Goal: Information Seeking & Learning: Learn about a topic

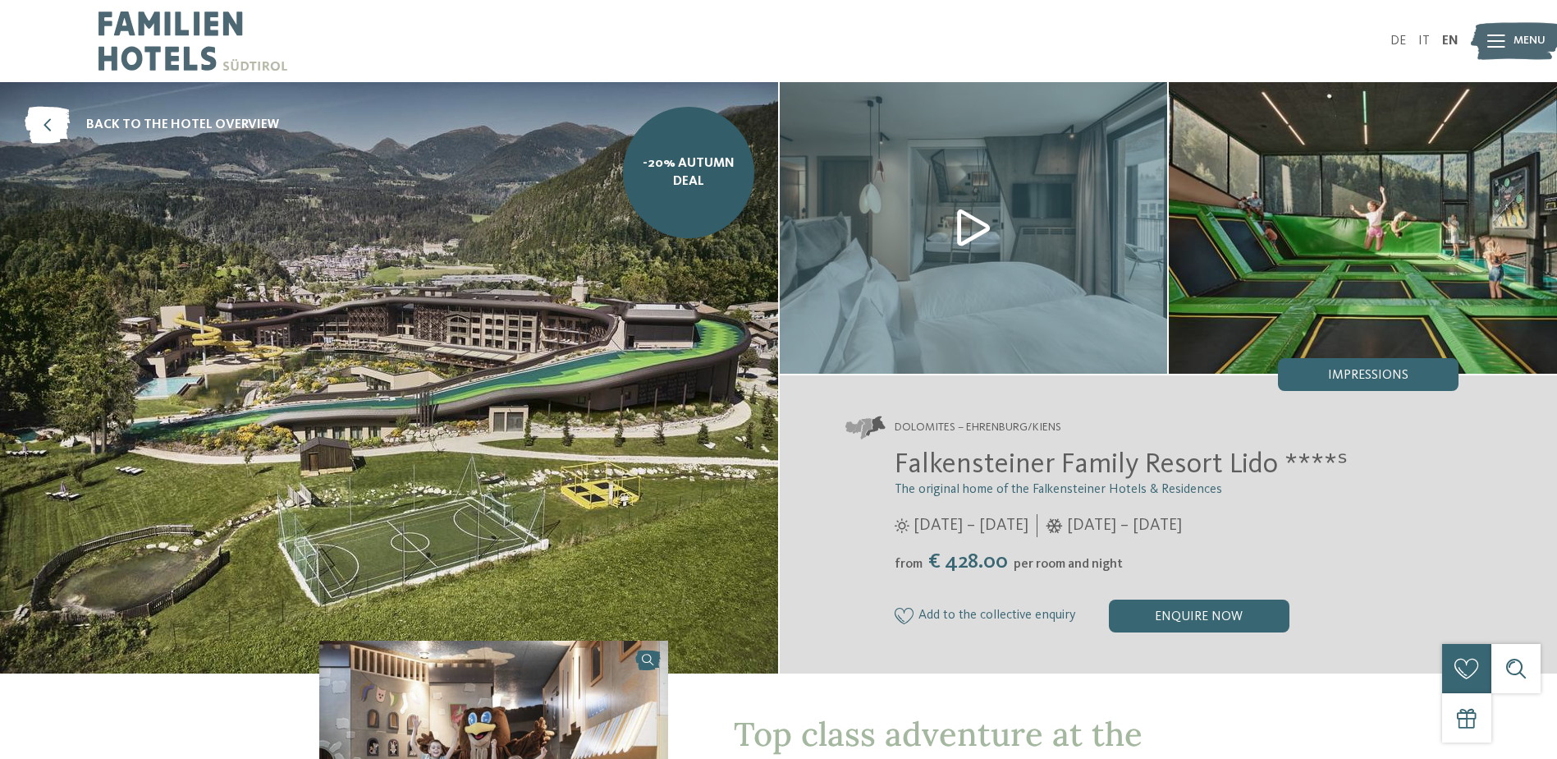
click at [626, 325] on img at bounding box center [389, 377] width 778 height 591
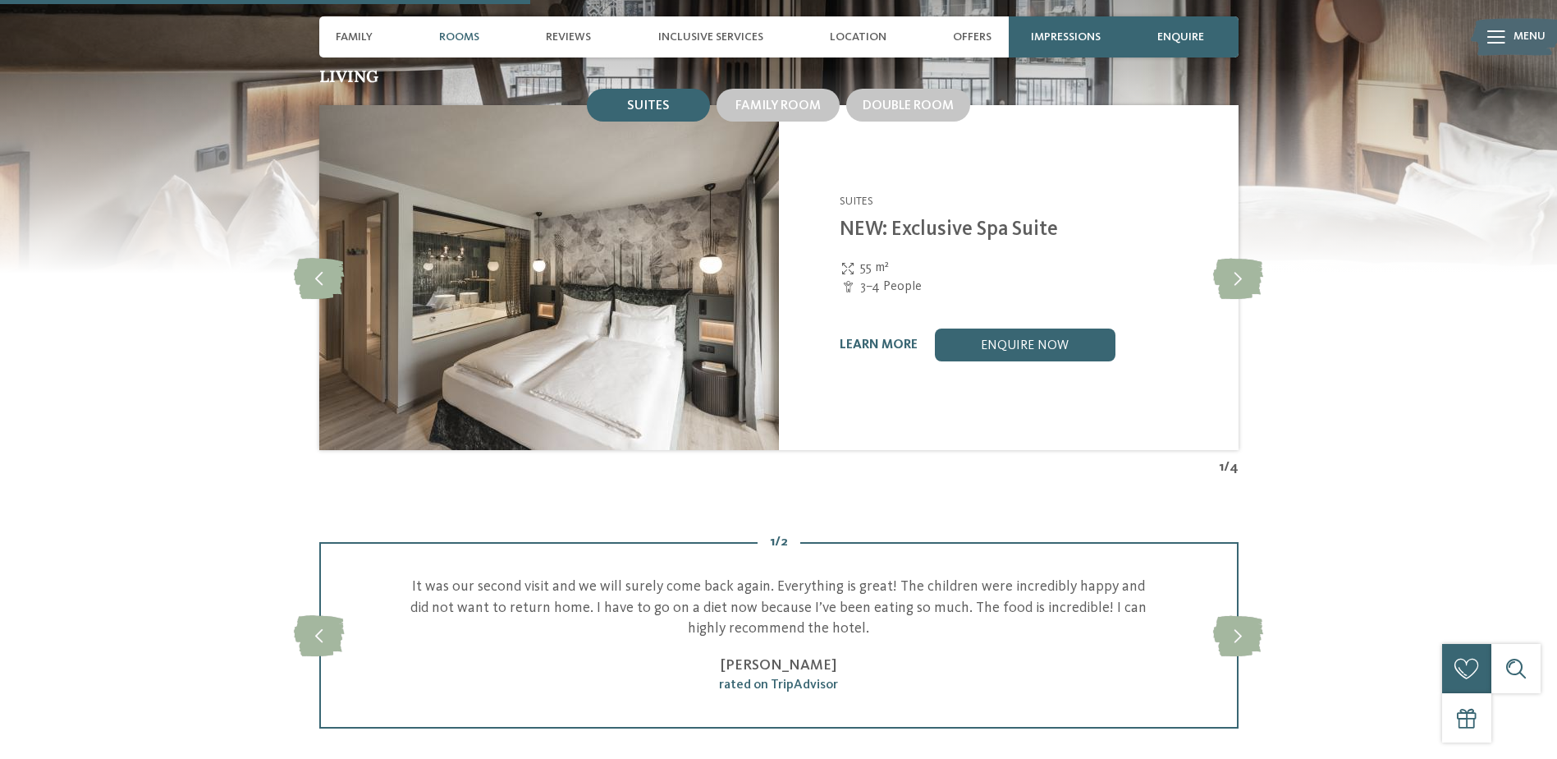
scroll to position [1724, 0]
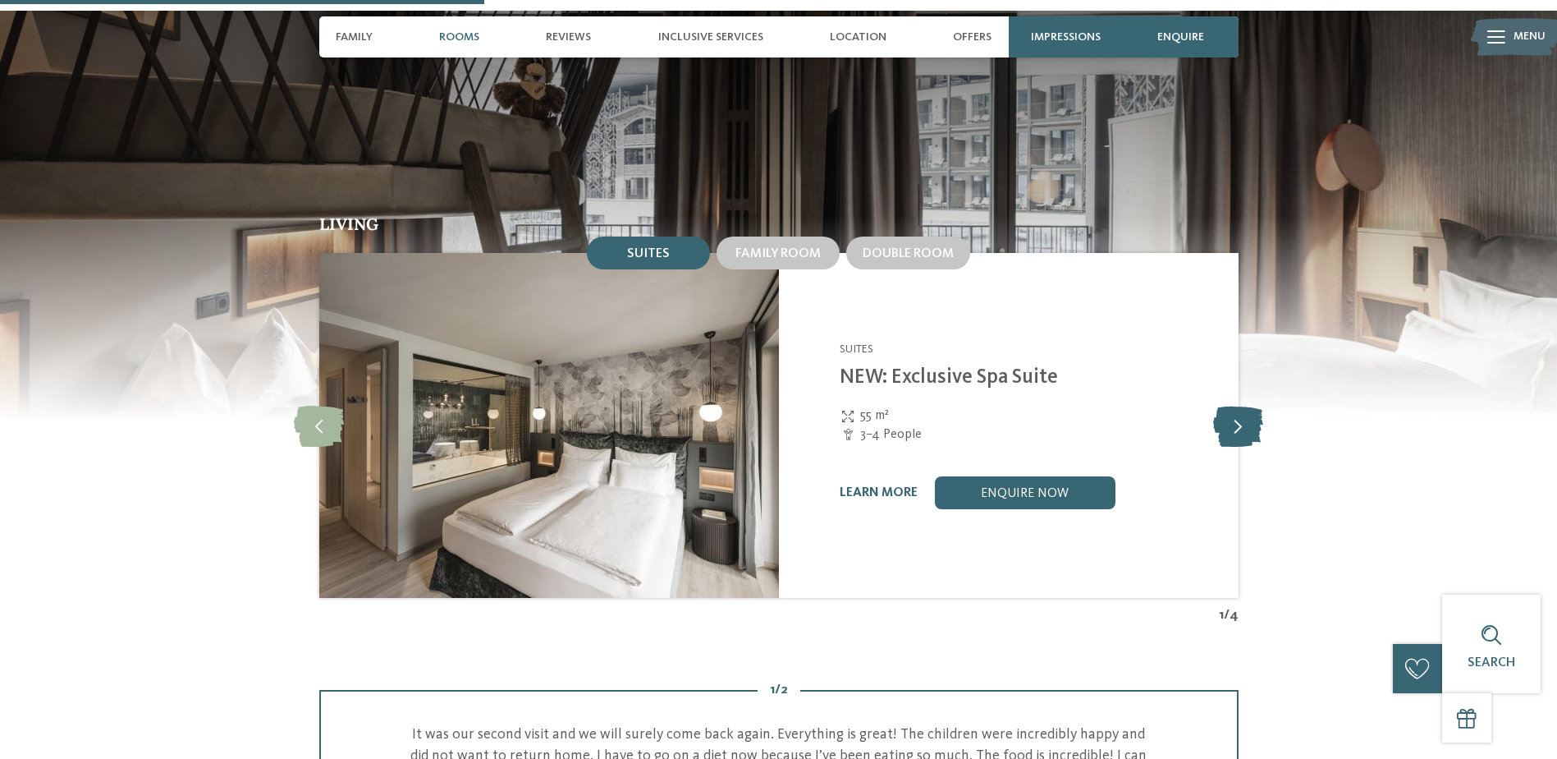
click at [1227, 405] on icon at bounding box center [1238, 425] width 50 height 41
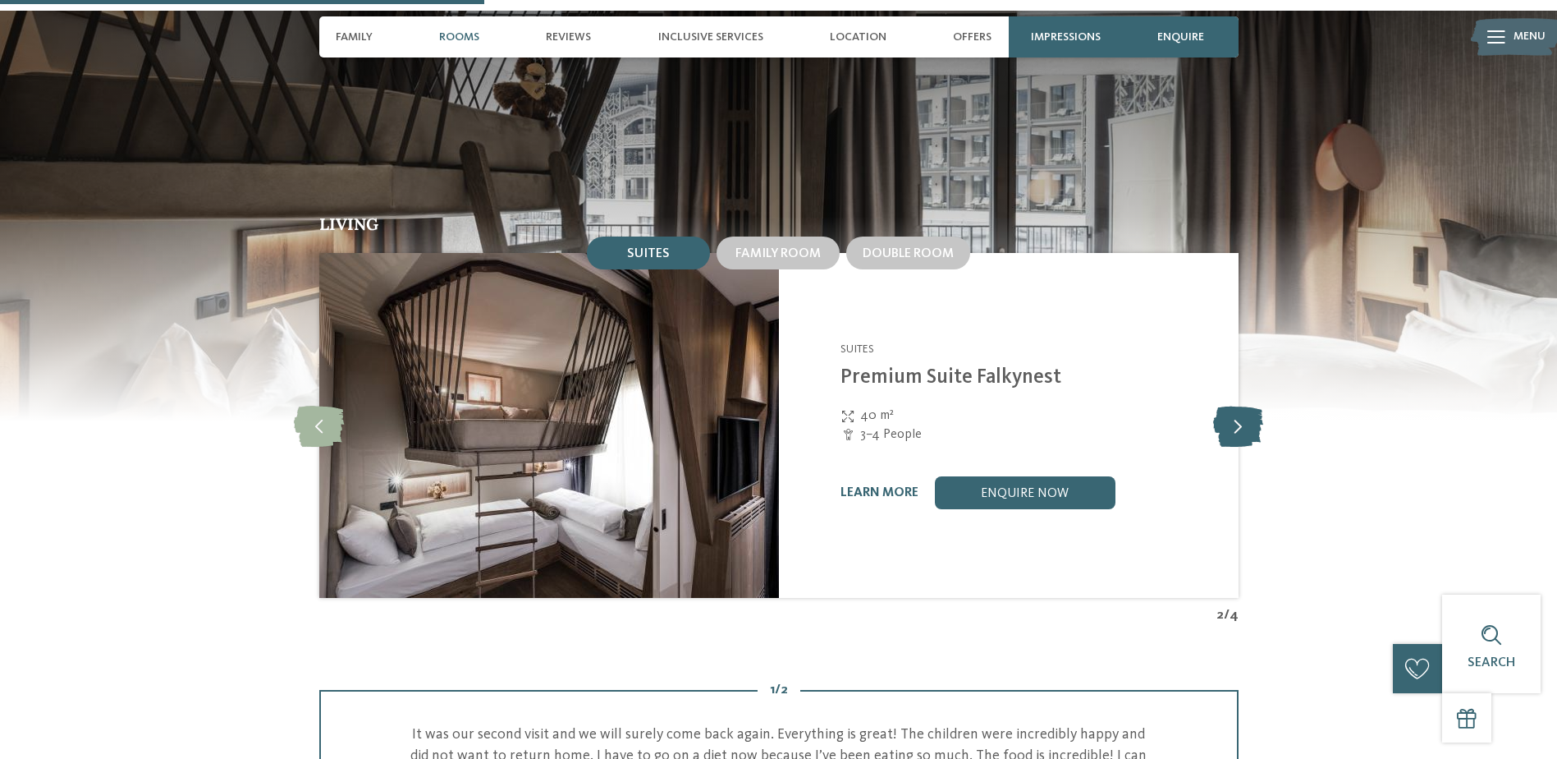
click at [1227, 405] on icon at bounding box center [1238, 425] width 50 height 41
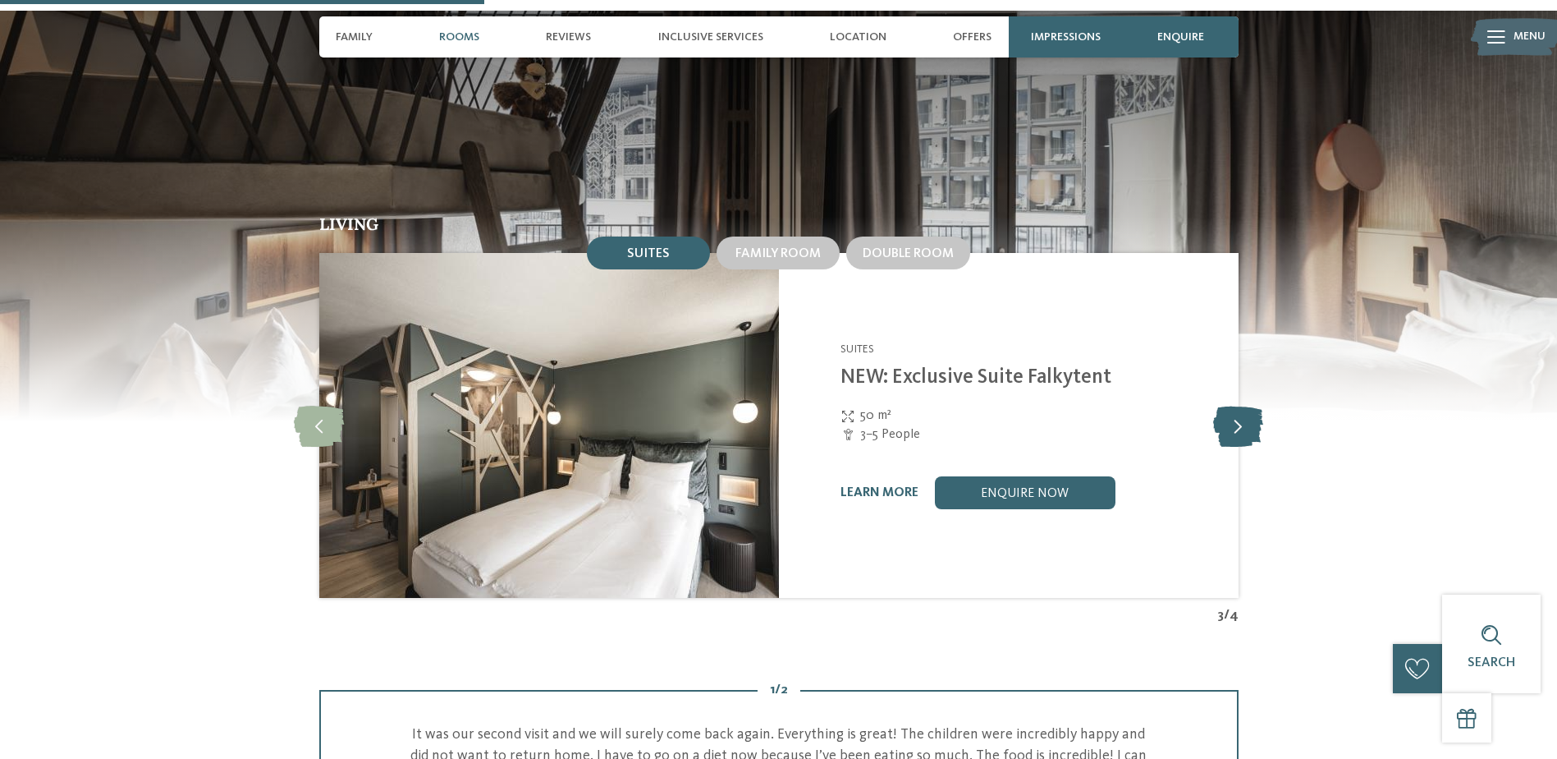
click at [1227, 405] on icon at bounding box center [1238, 425] width 50 height 41
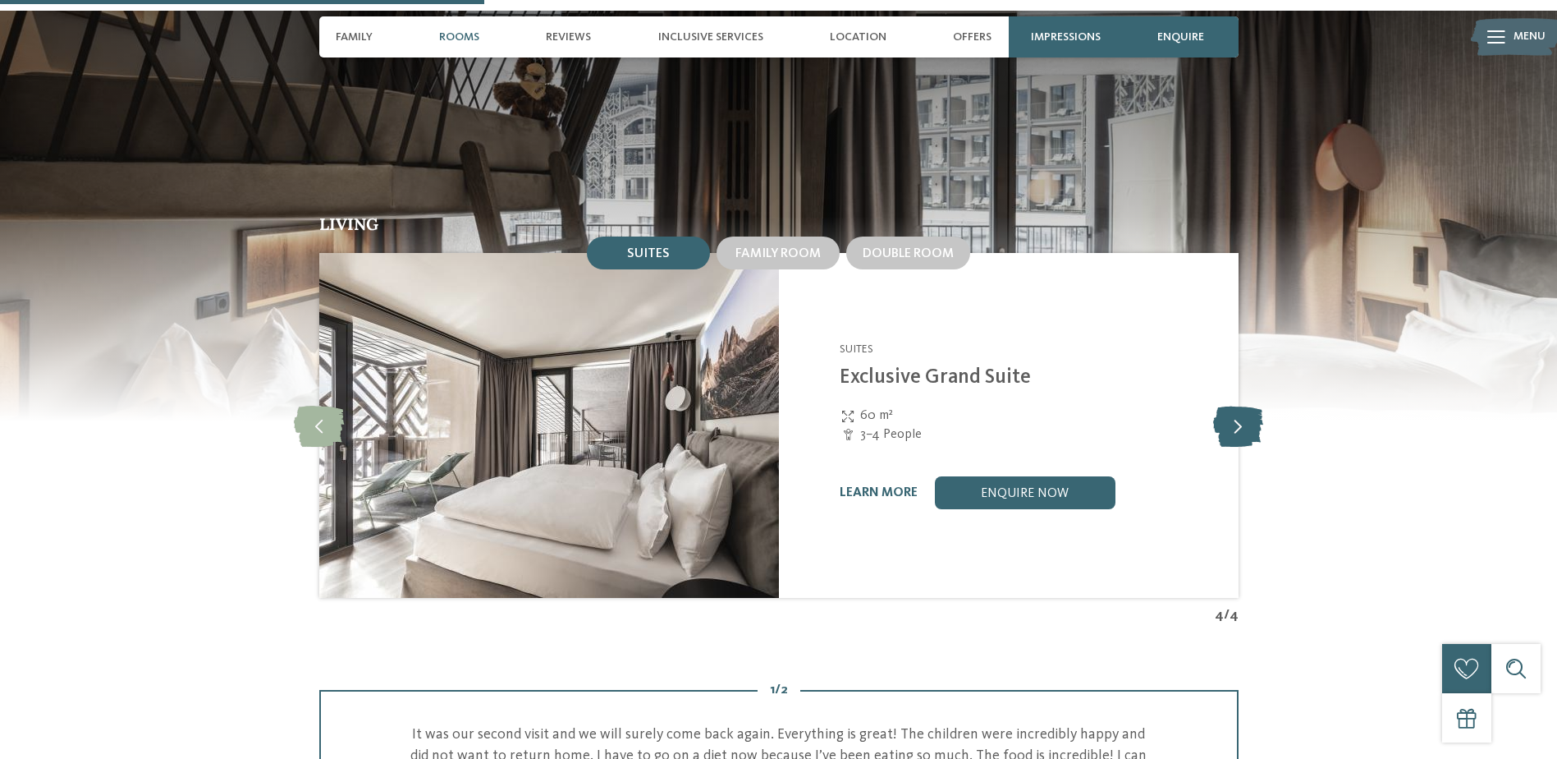
click at [1227, 405] on icon at bounding box center [1238, 425] width 50 height 41
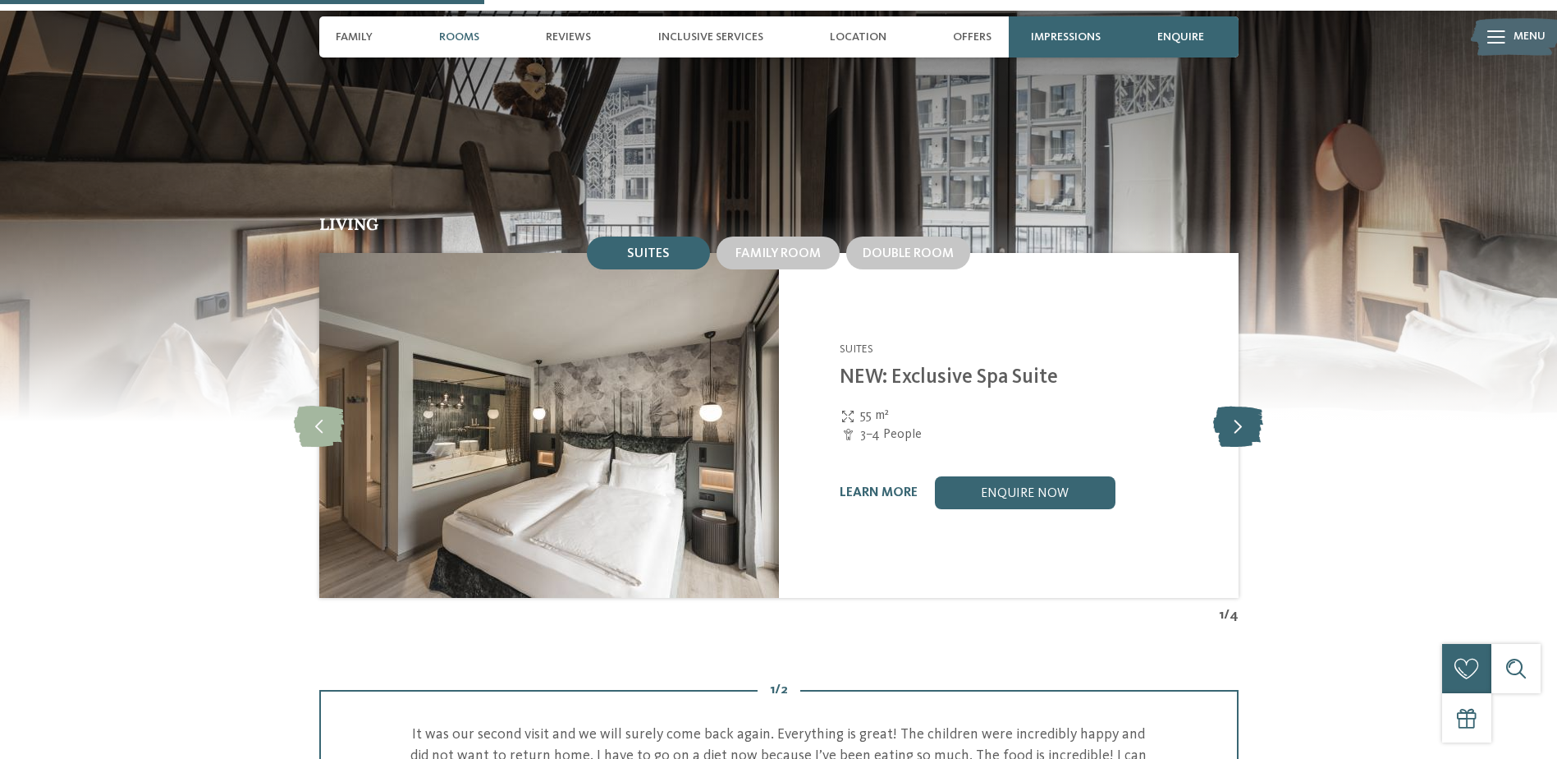
click at [1227, 405] on icon at bounding box center [1238, 425] width 50 height 41
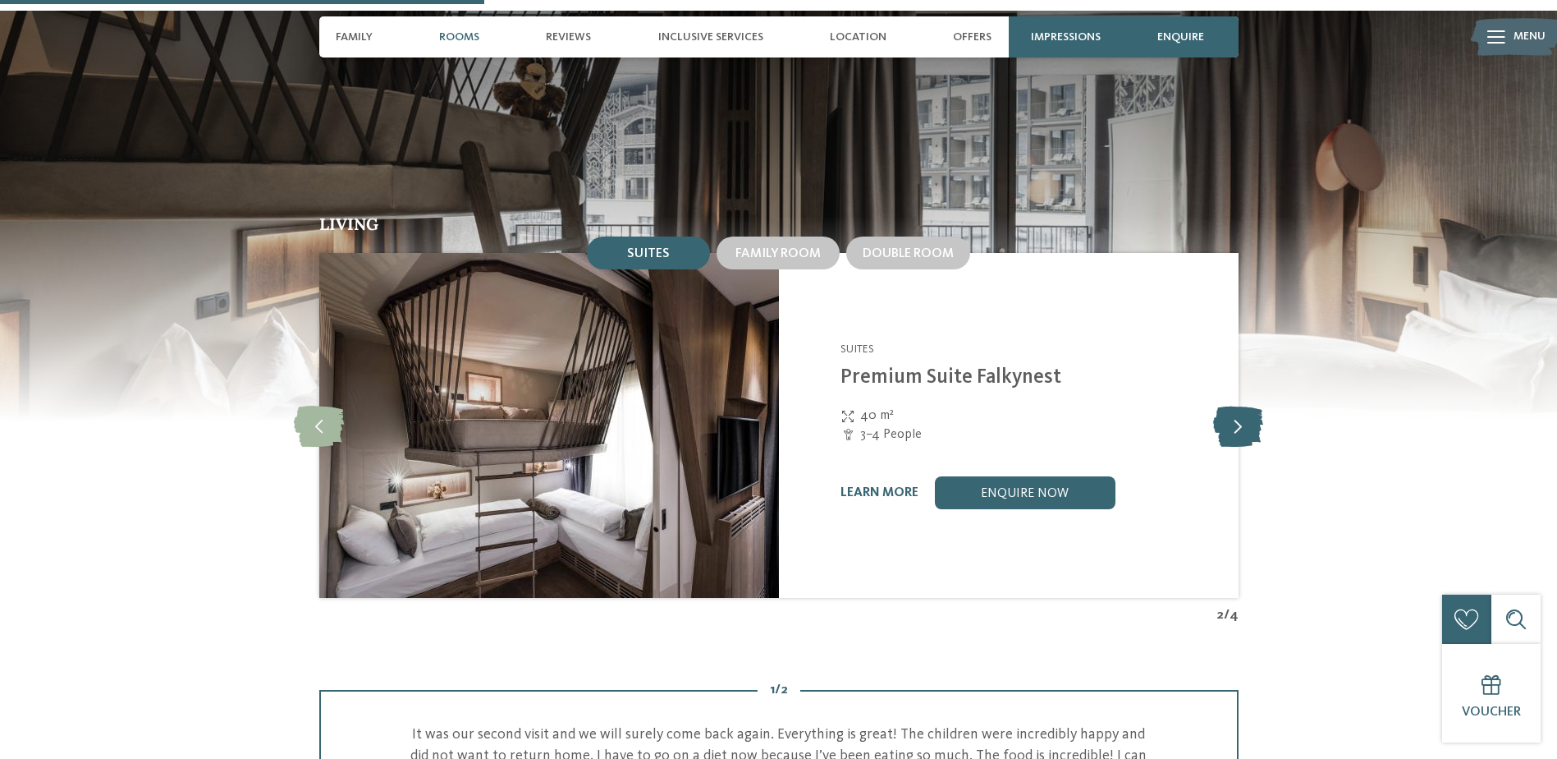
click at [1227, 405] on icon at bounding box center [1238, 425] width 50 height 41
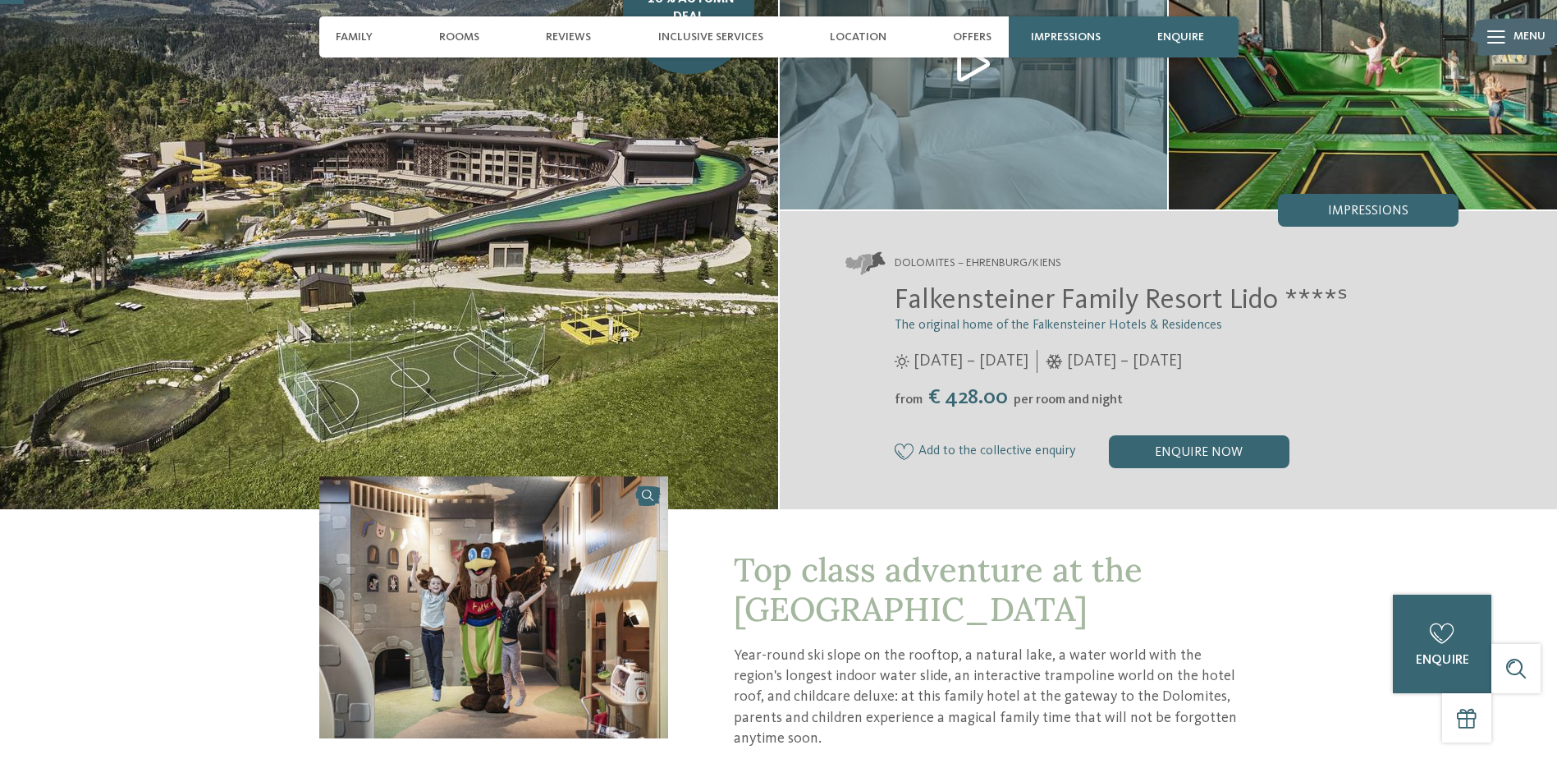
scroll to position [0, 0]
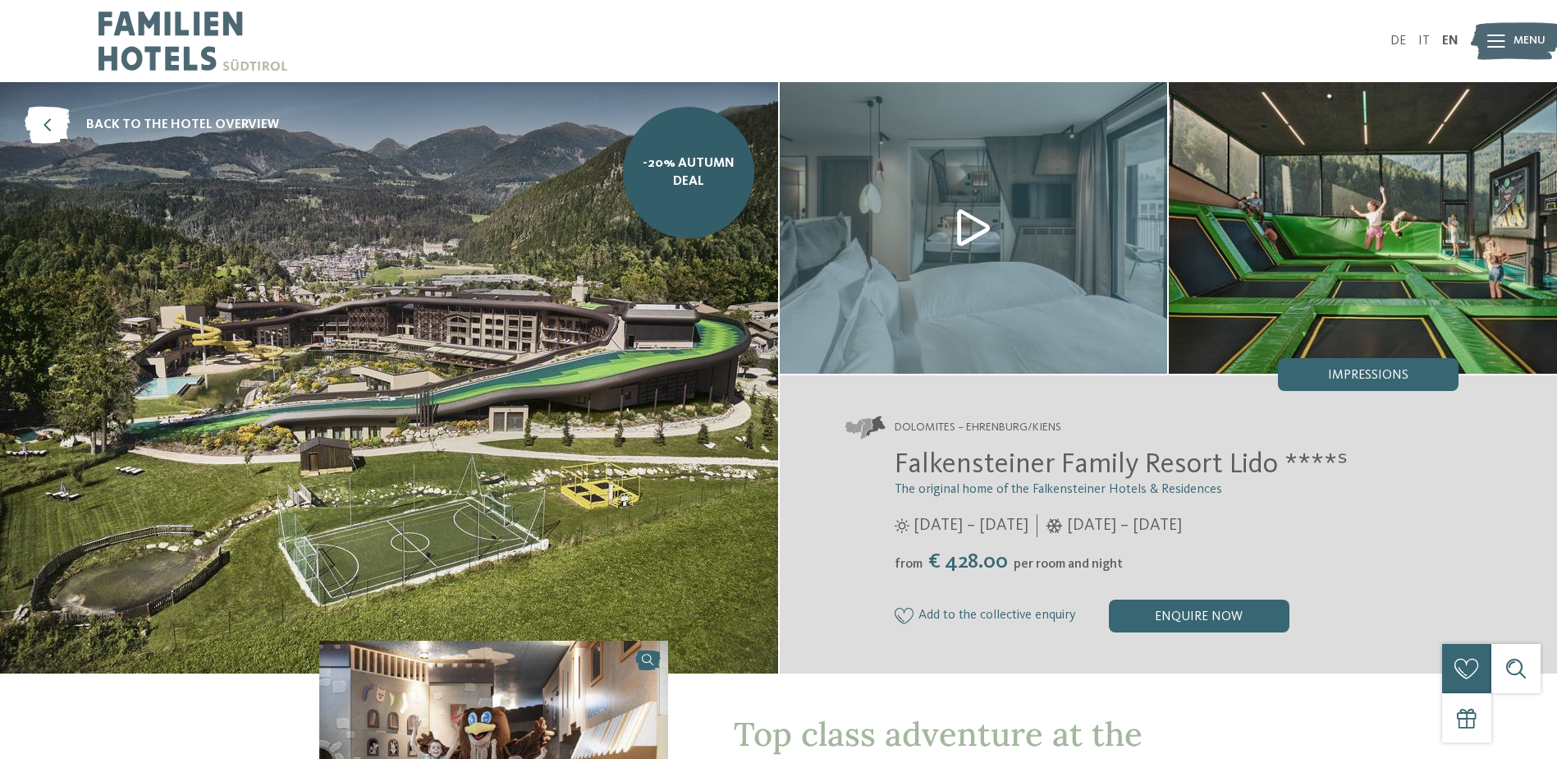
click at [612, 402] on img at bounding box center [389, 377] width 778 height 591
click at [1396, 372] on span "Impressions" at bounding box center [1368, 375] width 80 height 13
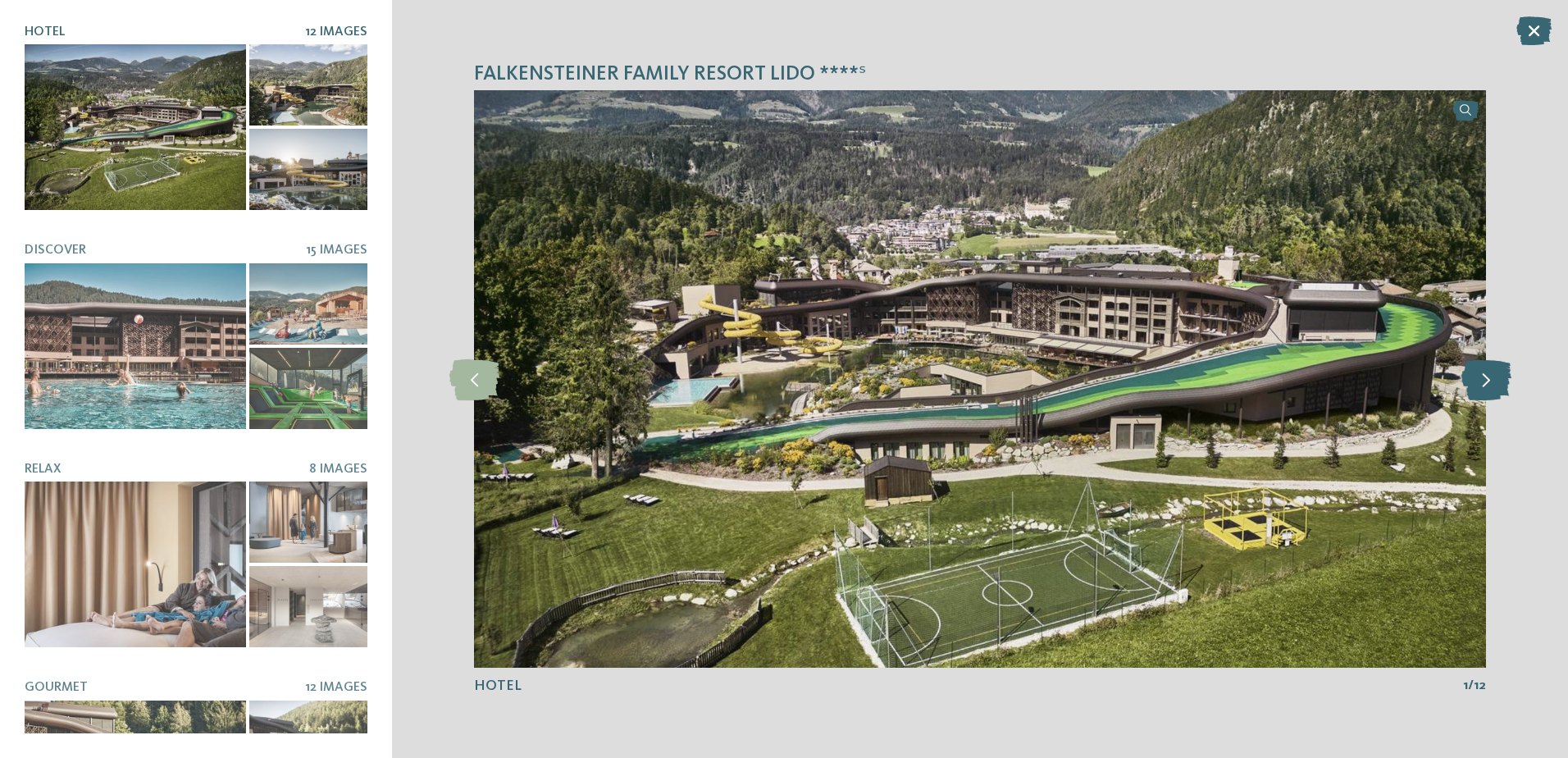
click at [1488, 382] on icon at bounding box center [1486, 379] width 50 height 41
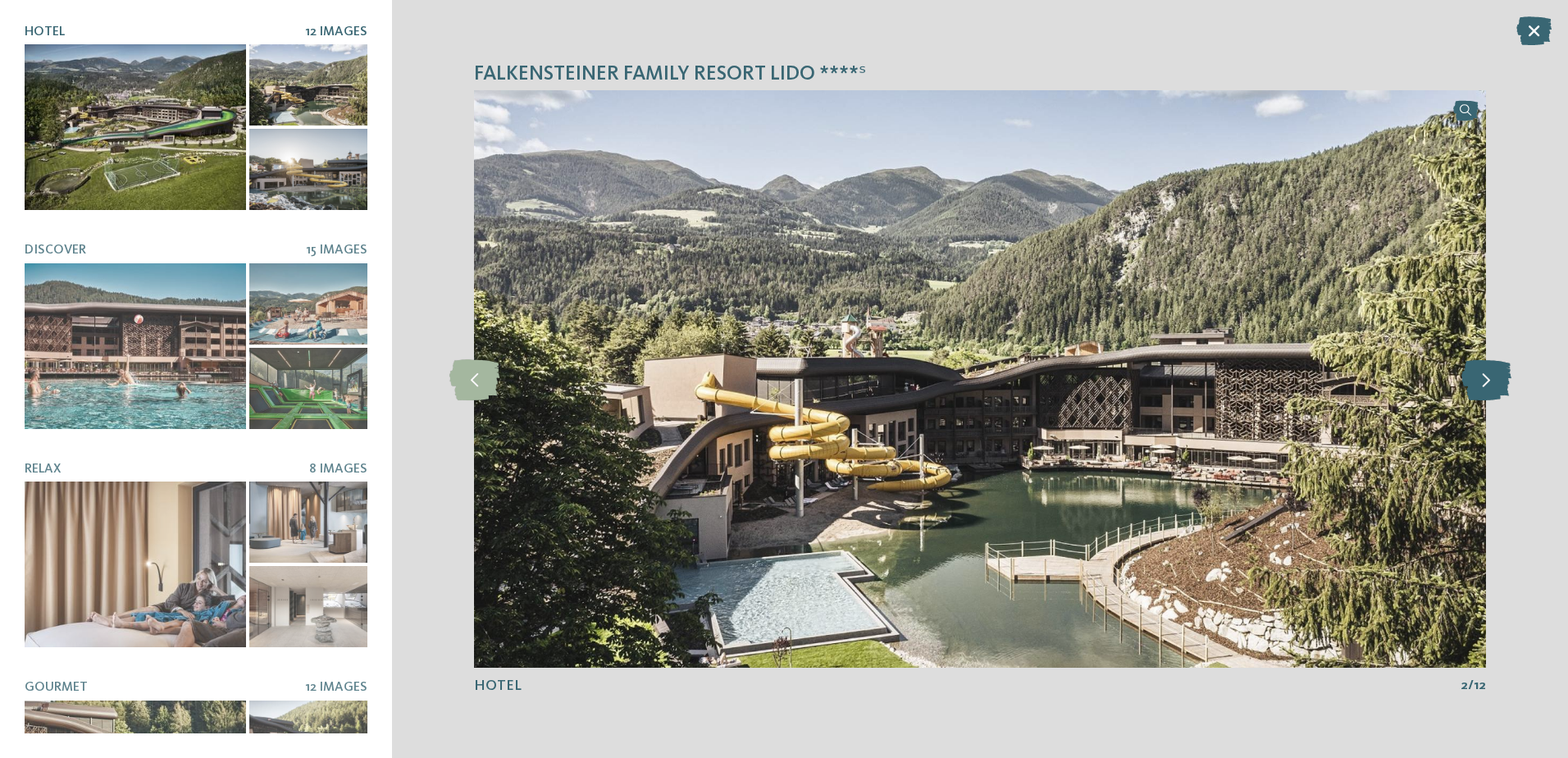
click at [1488, 382] on icon at bounding box center [1486, 379] width 50 height 41
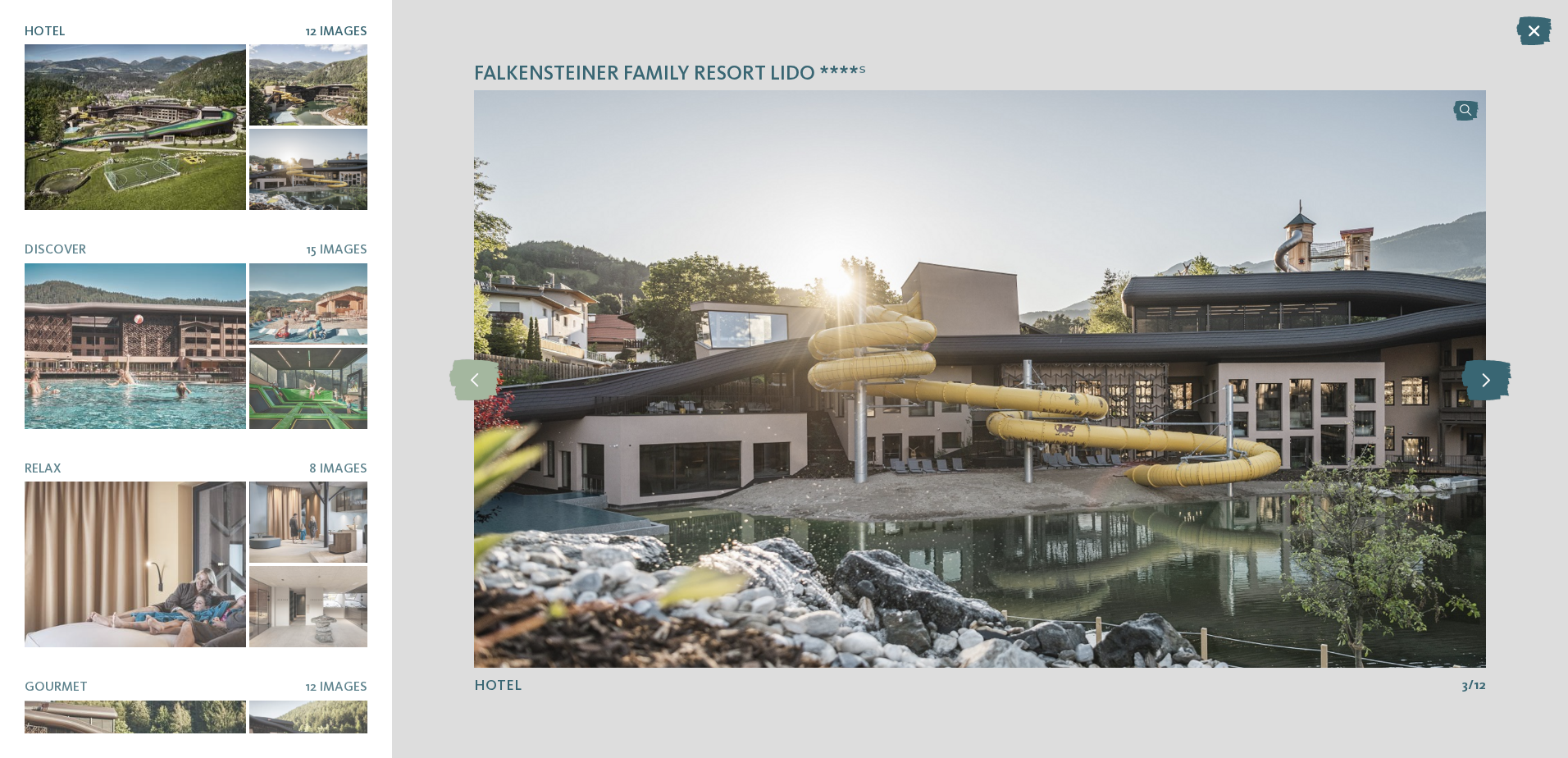
click at [1489, 382] on icon at bounding box center [1486, 379] width 50 height 41
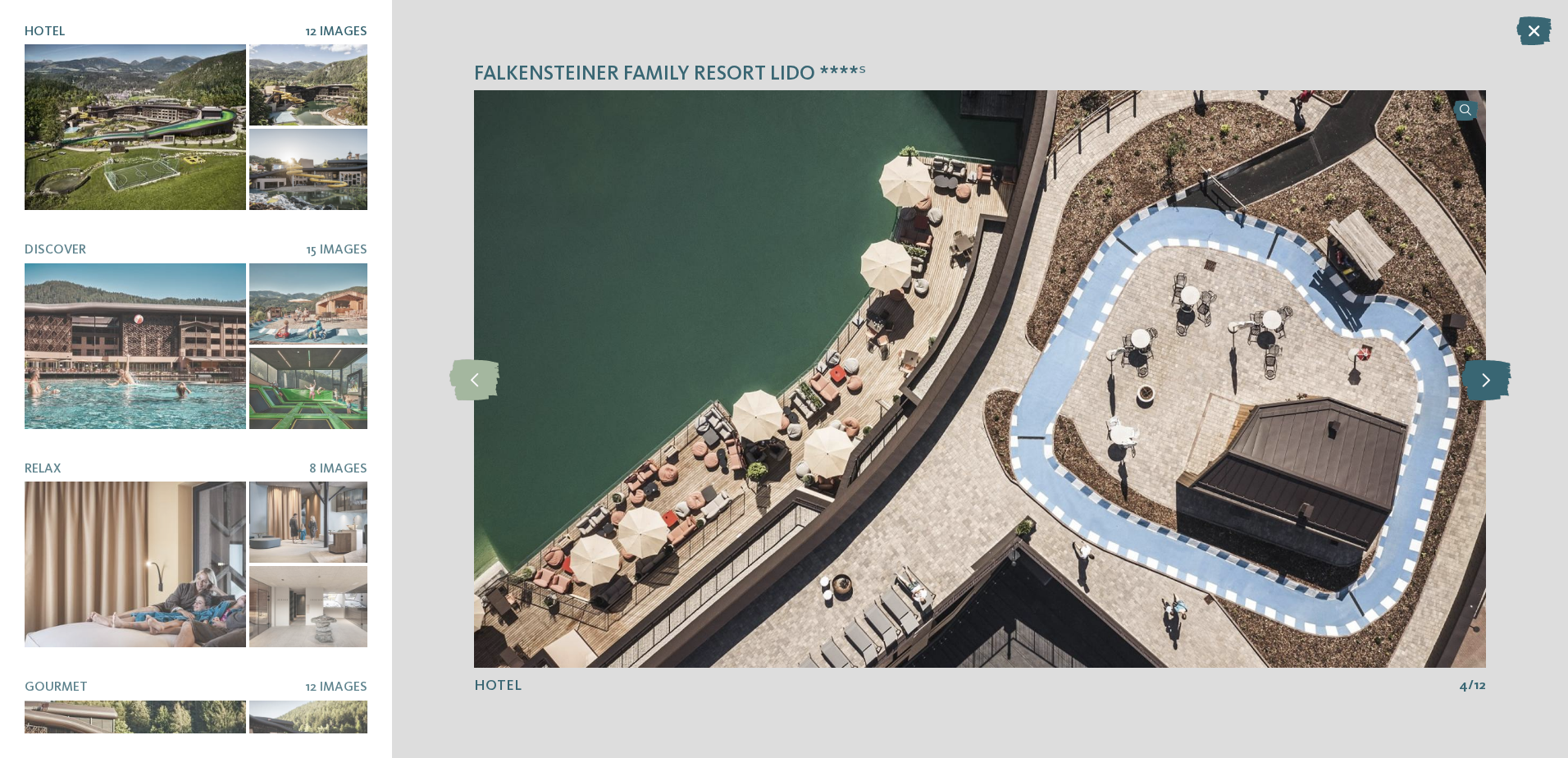
click at [1489, 382] on icon at bounding box center [1486, 379] width 50 height 41
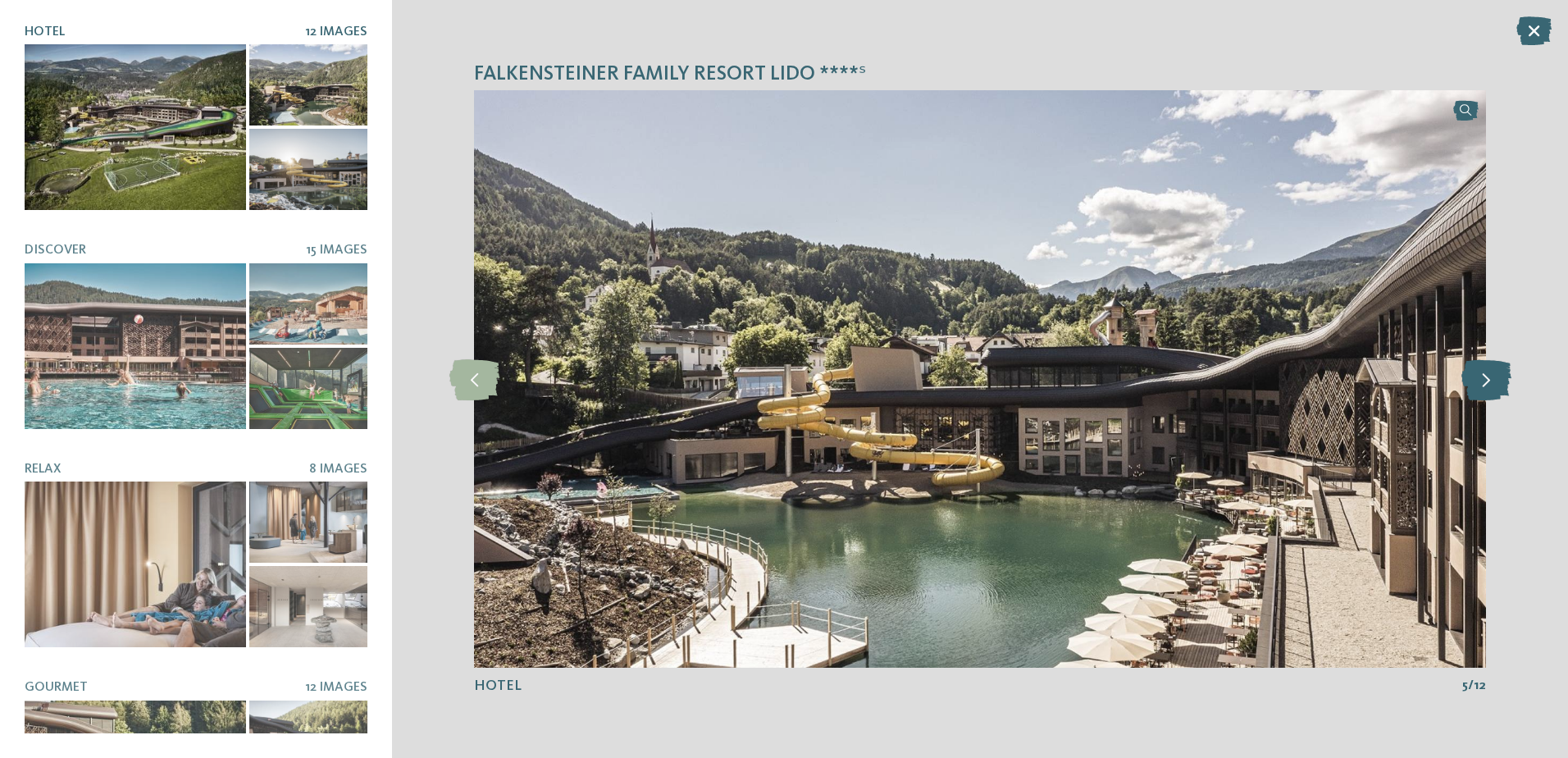
click at [1489, 382] on icon at bounding box center [1486, 379] width 50 height 41
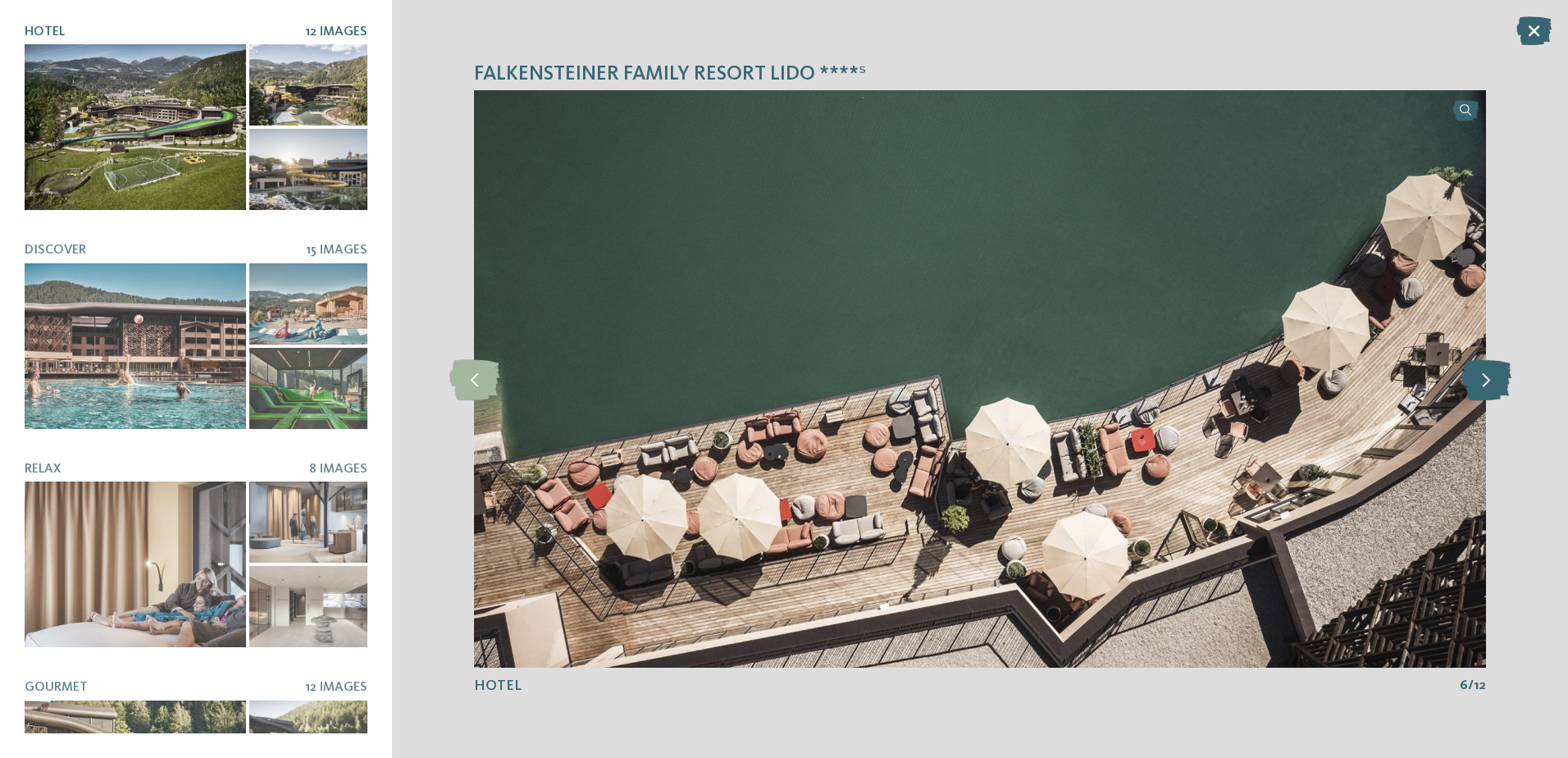
click at [1489, 382] on icon at bounding box center [1486, 379] width 50 height 41
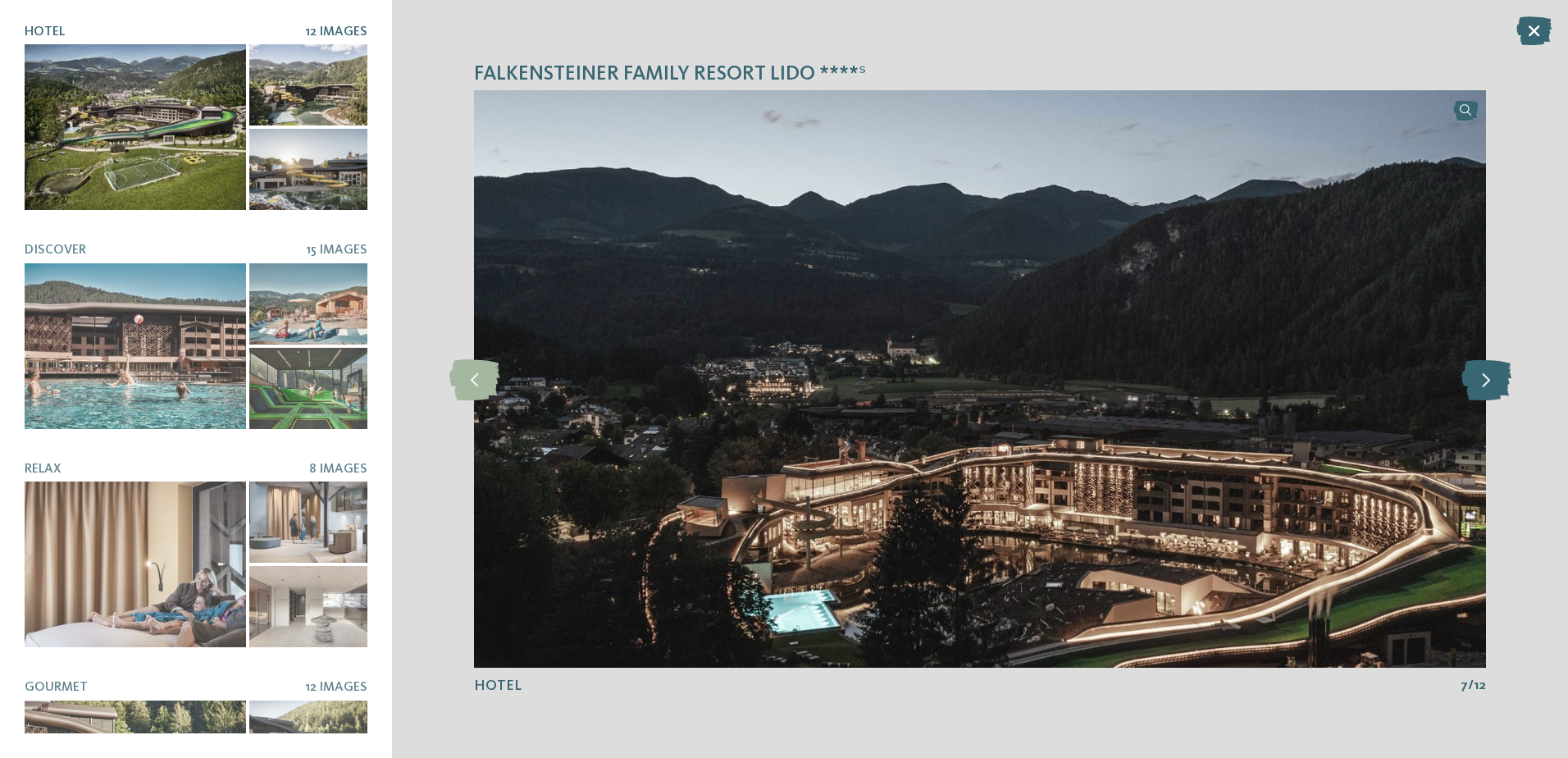
click at [1489, 381] on icon at bounding box center [1486, 379] width 50 height 41
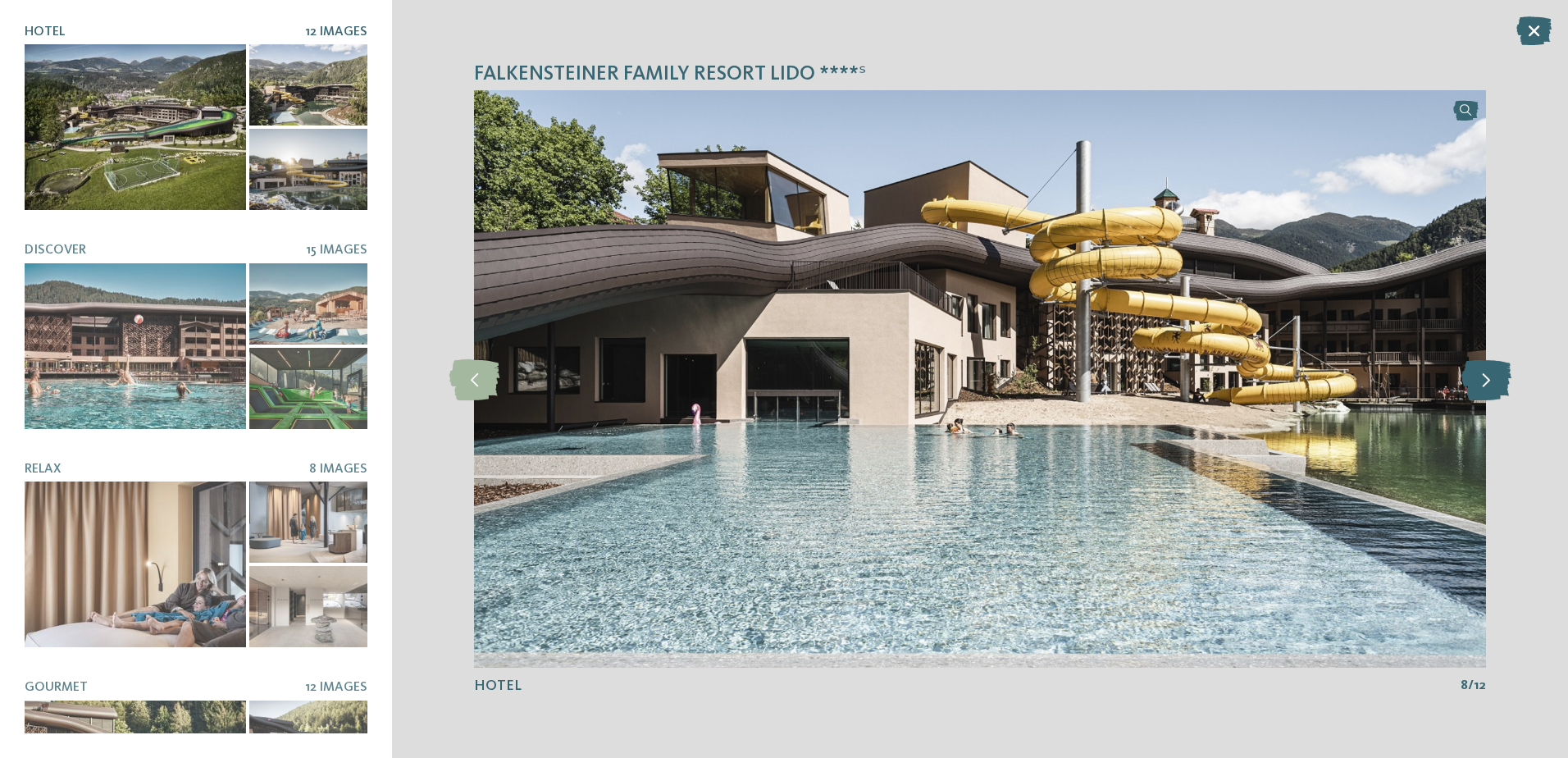
click at [1489, 381] on icon at bounding box center [1486, 379] width 50 height 41
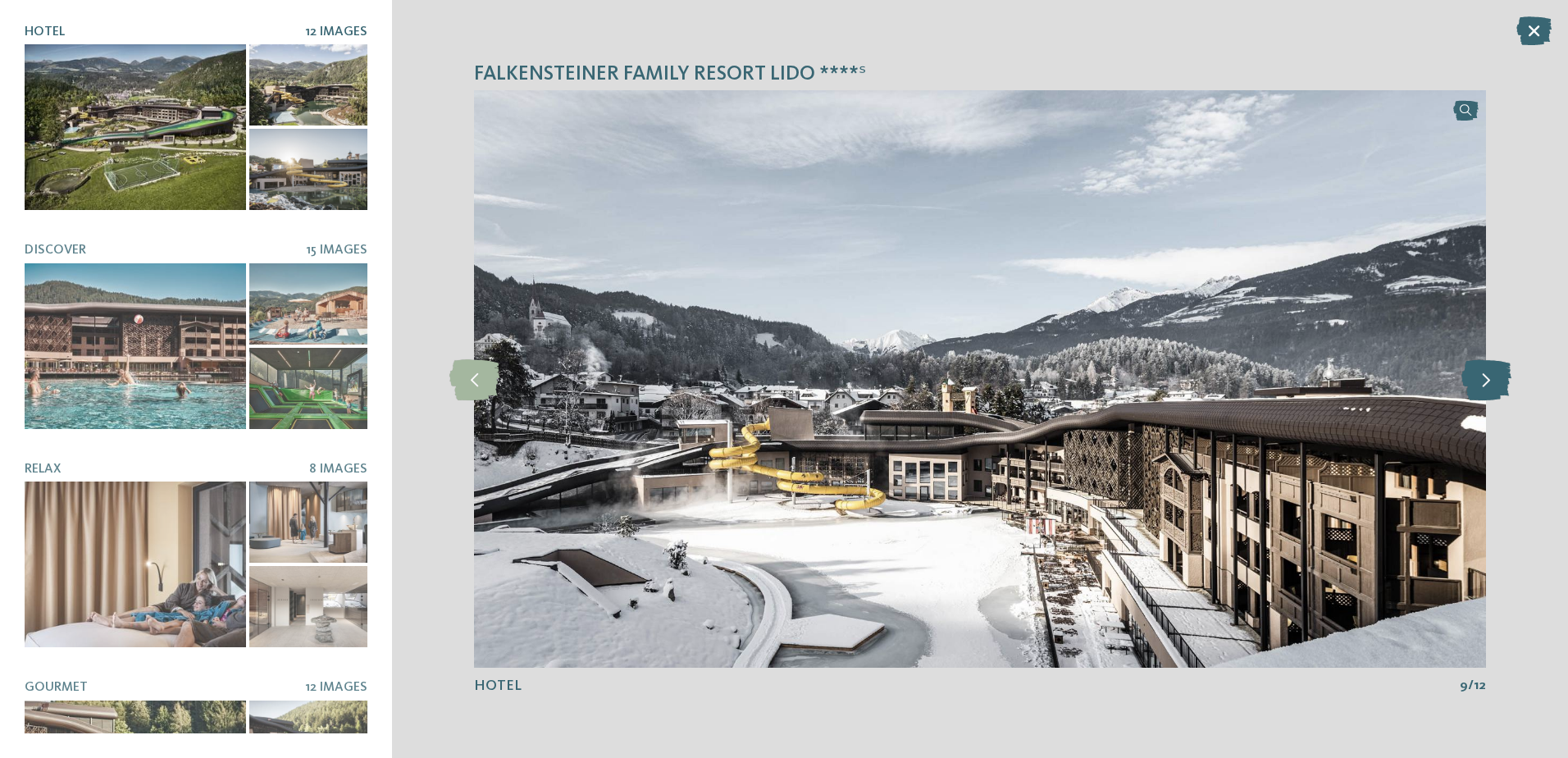
click at [1489, 381] on icon at bounding box center [1486, 379] width 50 height 41
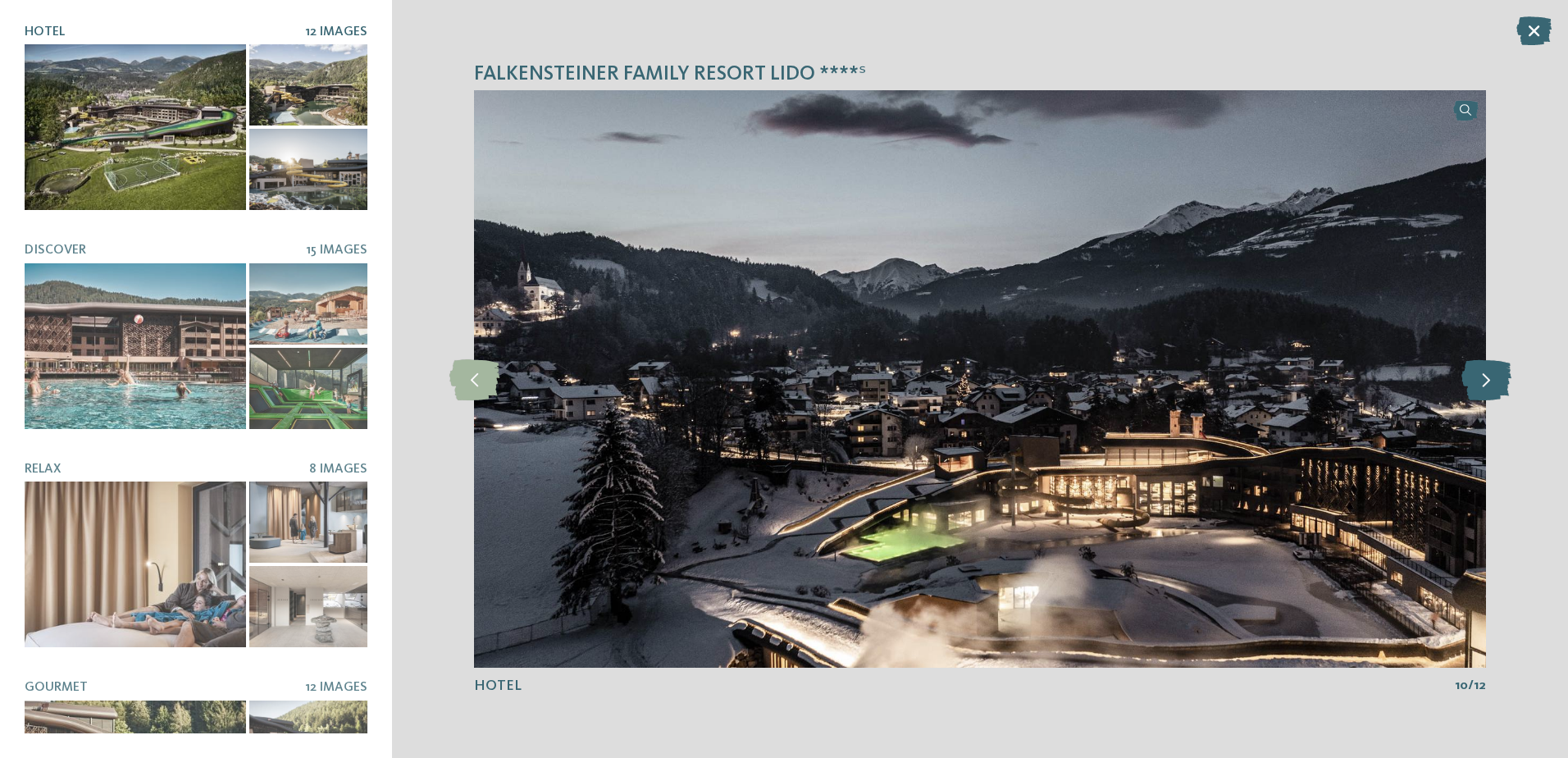
click at [1489, 381] on icon at bounding box center [1486, 379] width 50 height 41
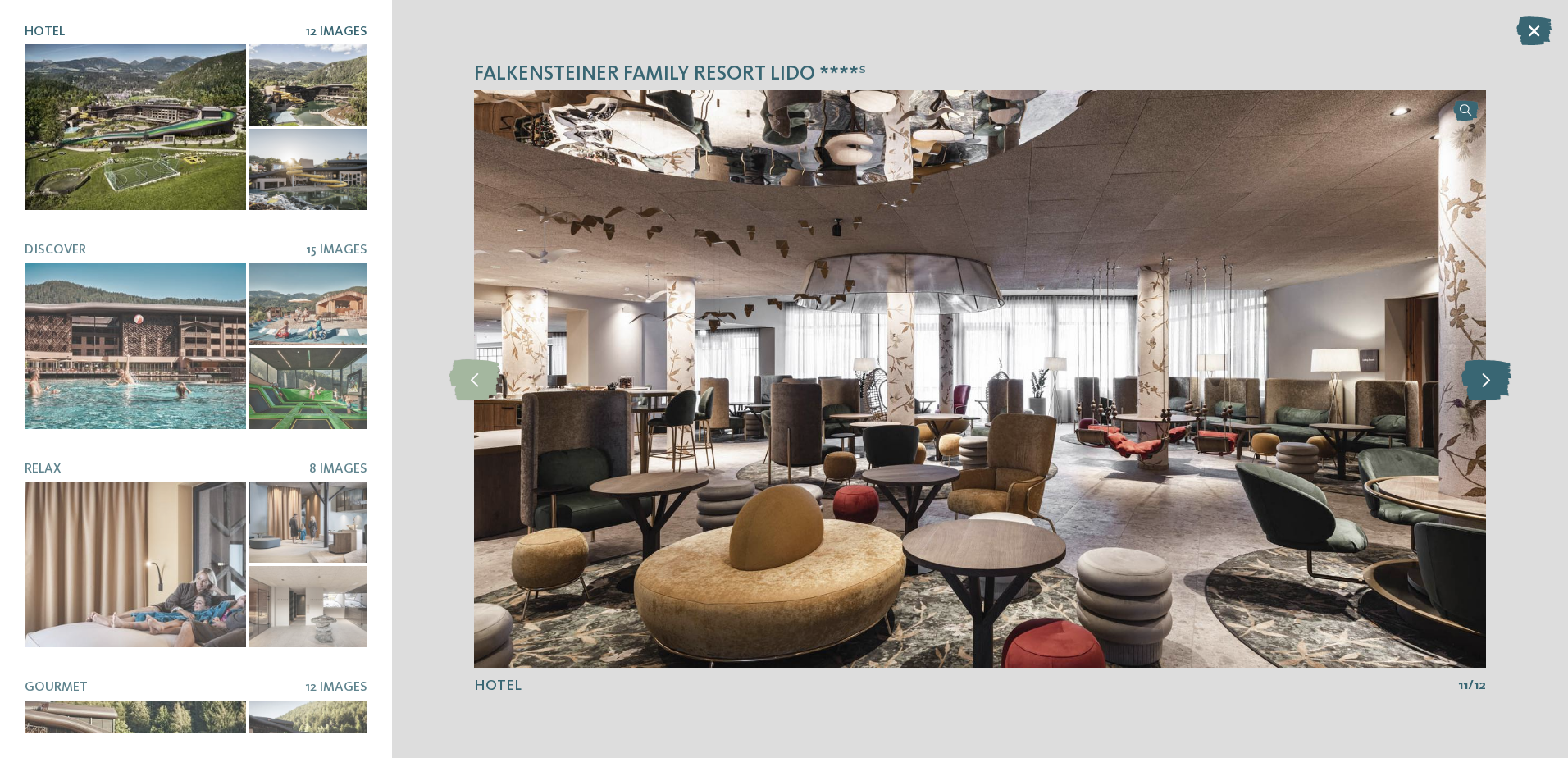
click at [1489, 381] on icon at bounding box center [1486, 379] width 50 height 41
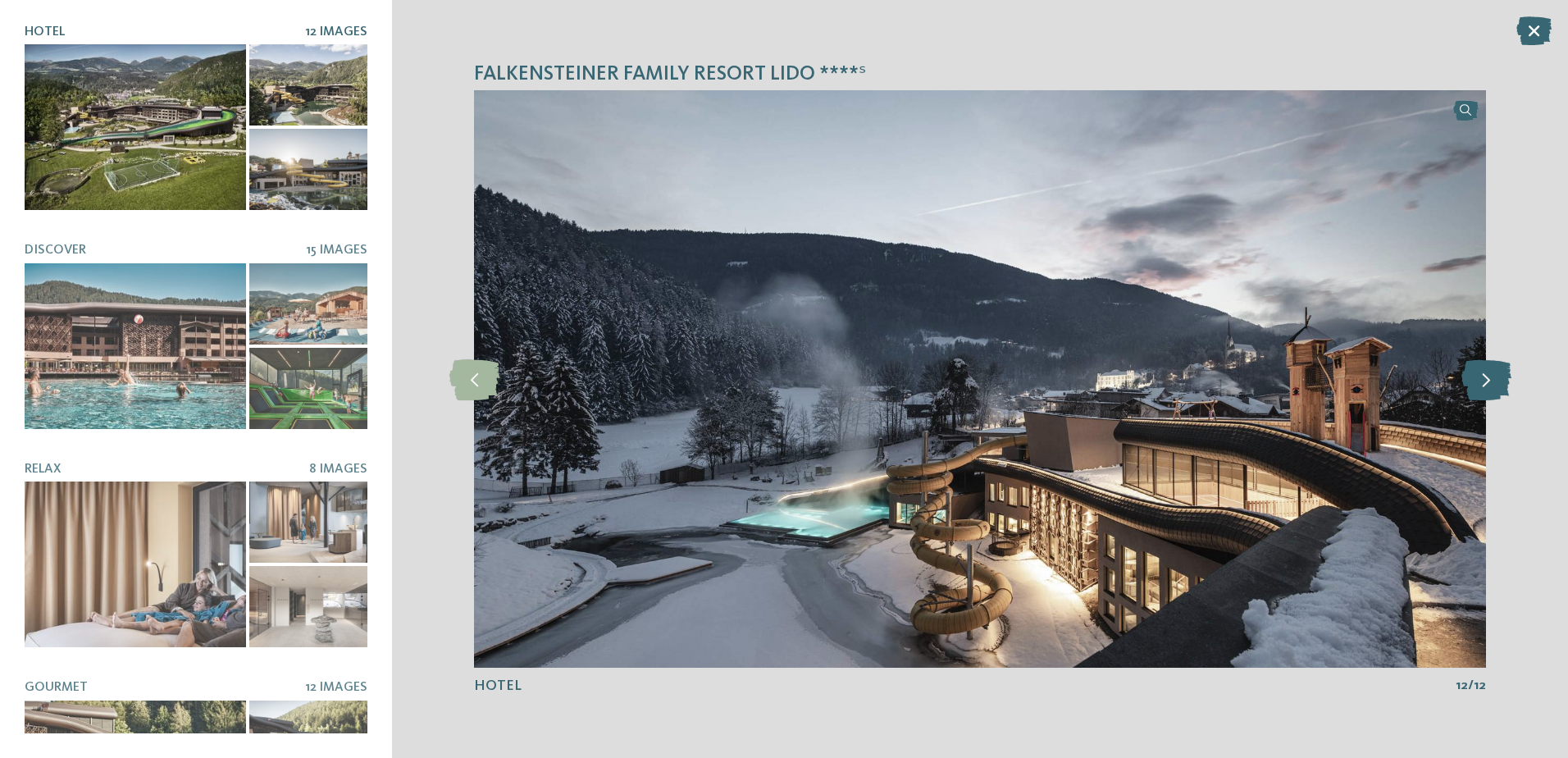
click at [1489, 381] on icon at bounding box center [1486, 379] width 50 height 41
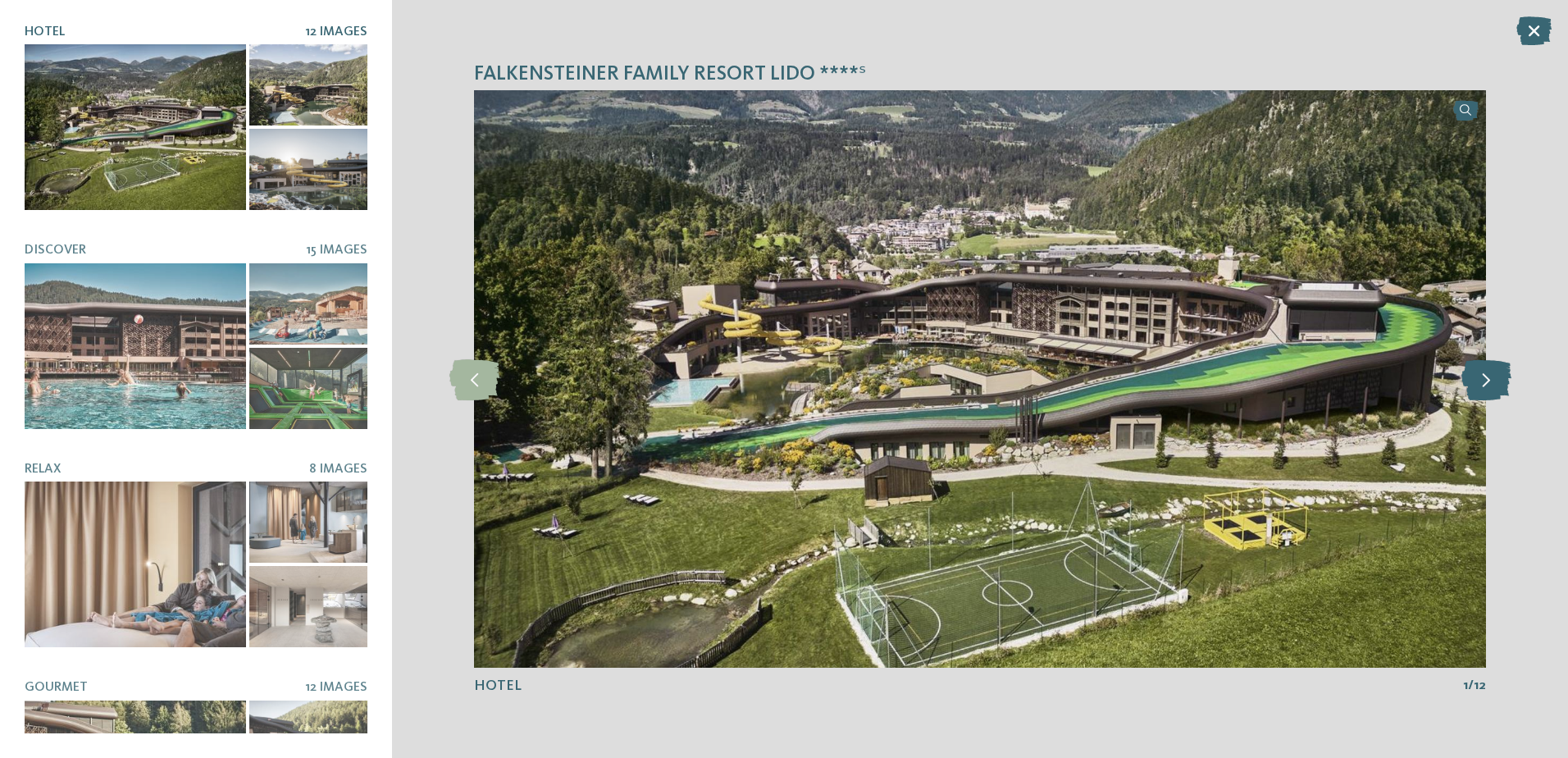
click at [1489, 381] on icon at bounding box center [1486, 379] width 50 height 41
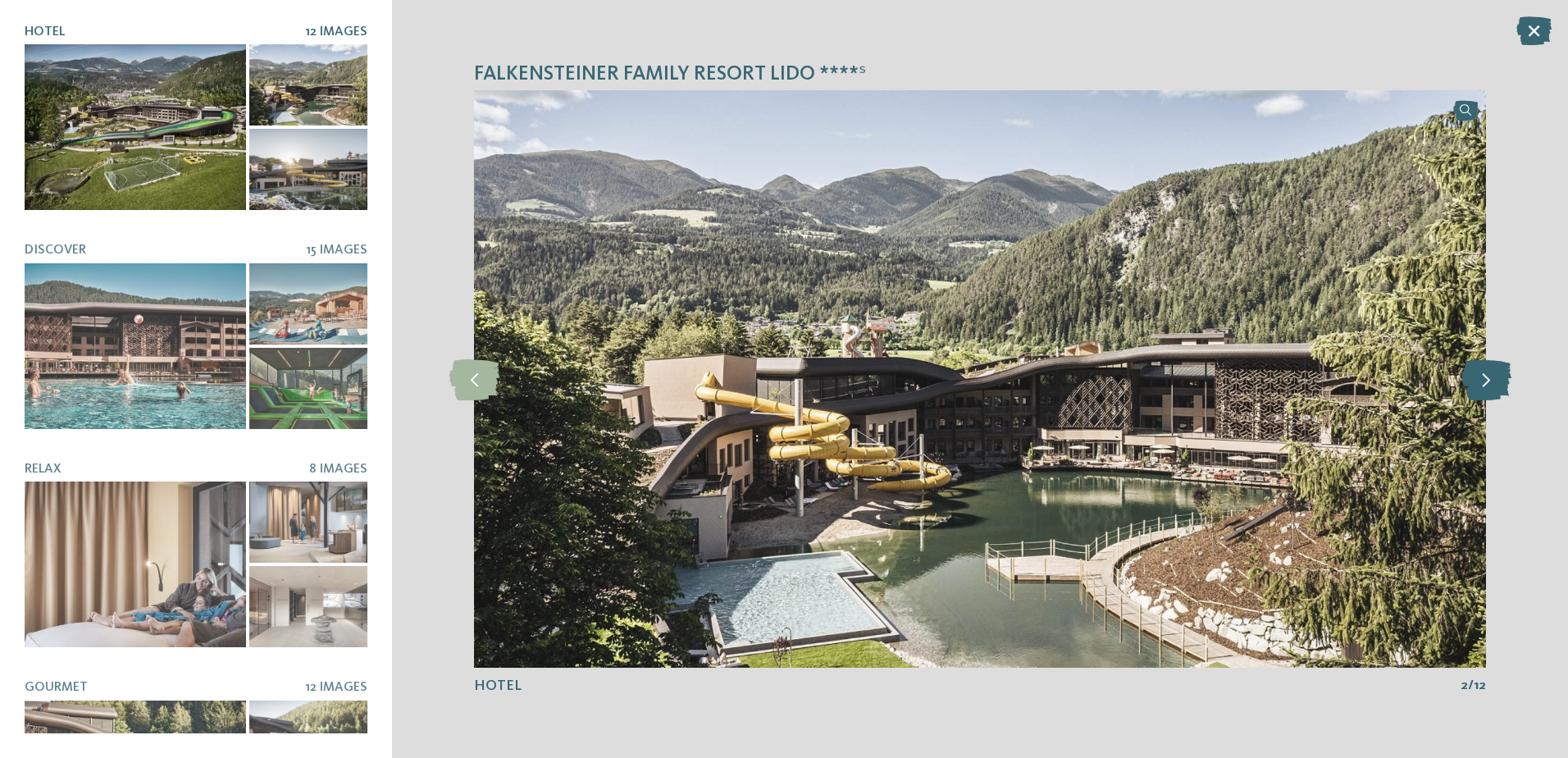
click at [1489, 381] on icon at bounding box center [1486, 379] width 50 height 41
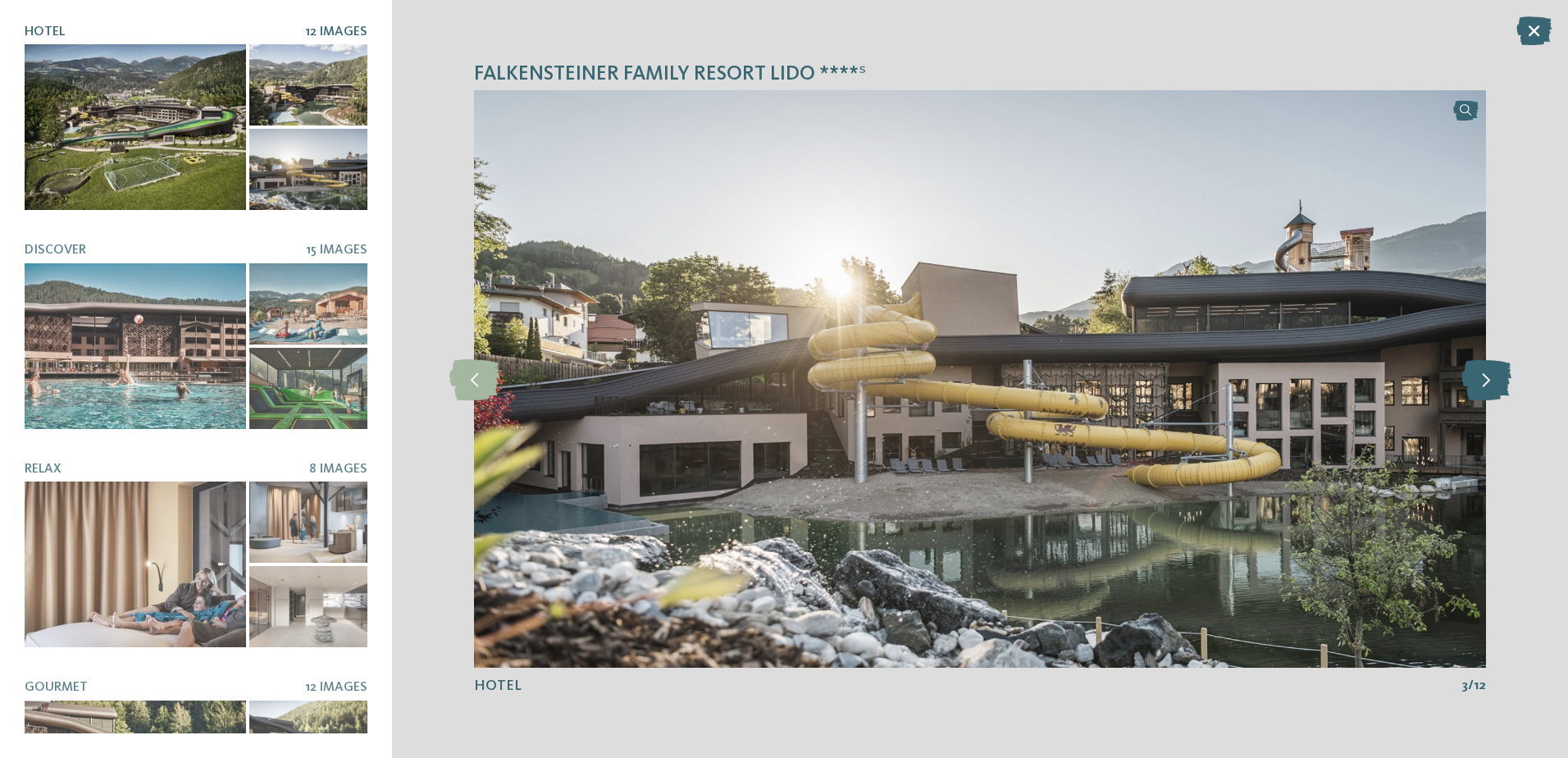
click at [1489, 381] on icon at bounding box center [1486, 379] width 50 height 41
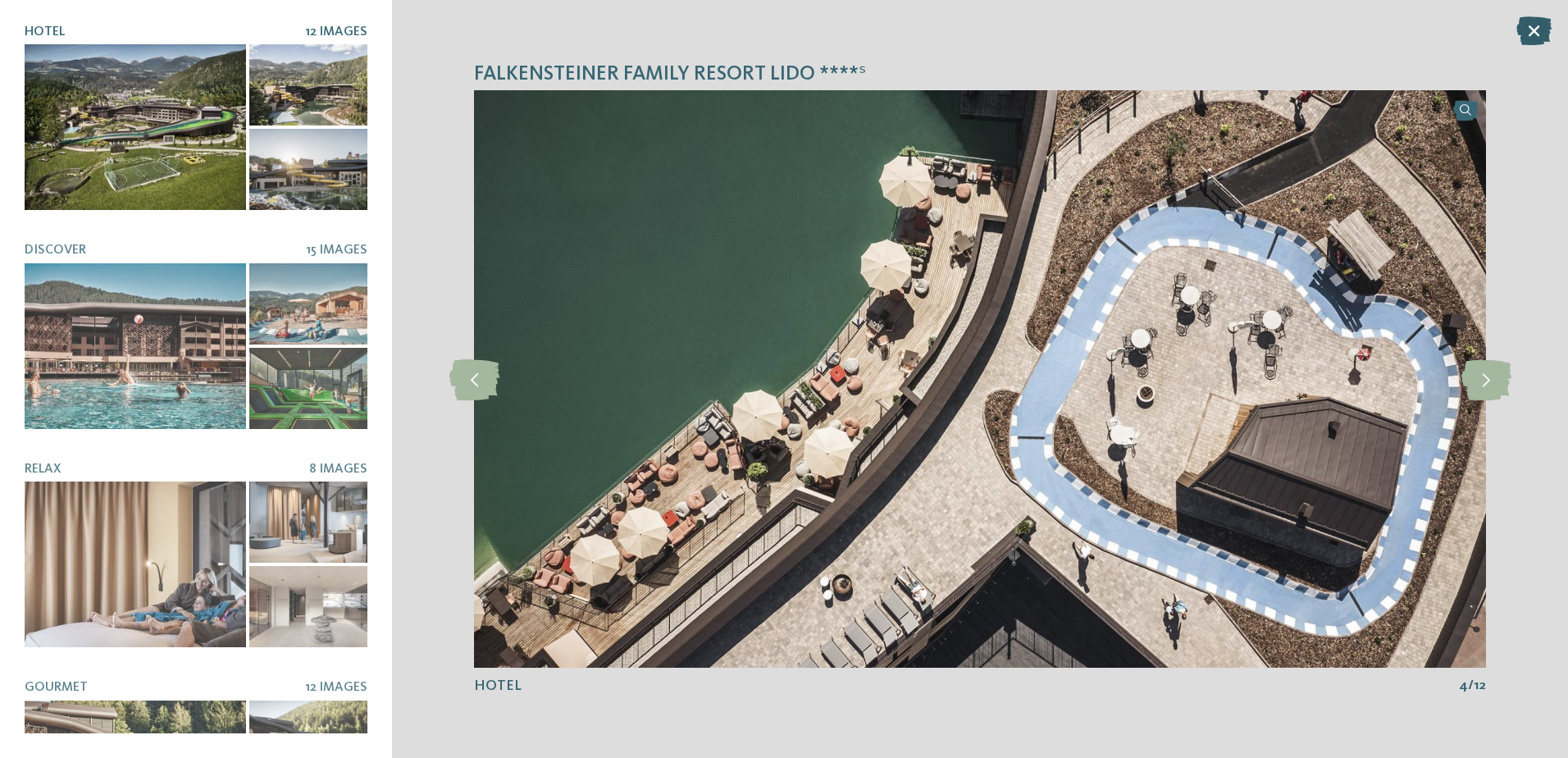
click at [1544, 34] on icon at bounding box center [1533, 30] width 35 height 29
